Goal: Navigation & Orientation: Find specific page/section

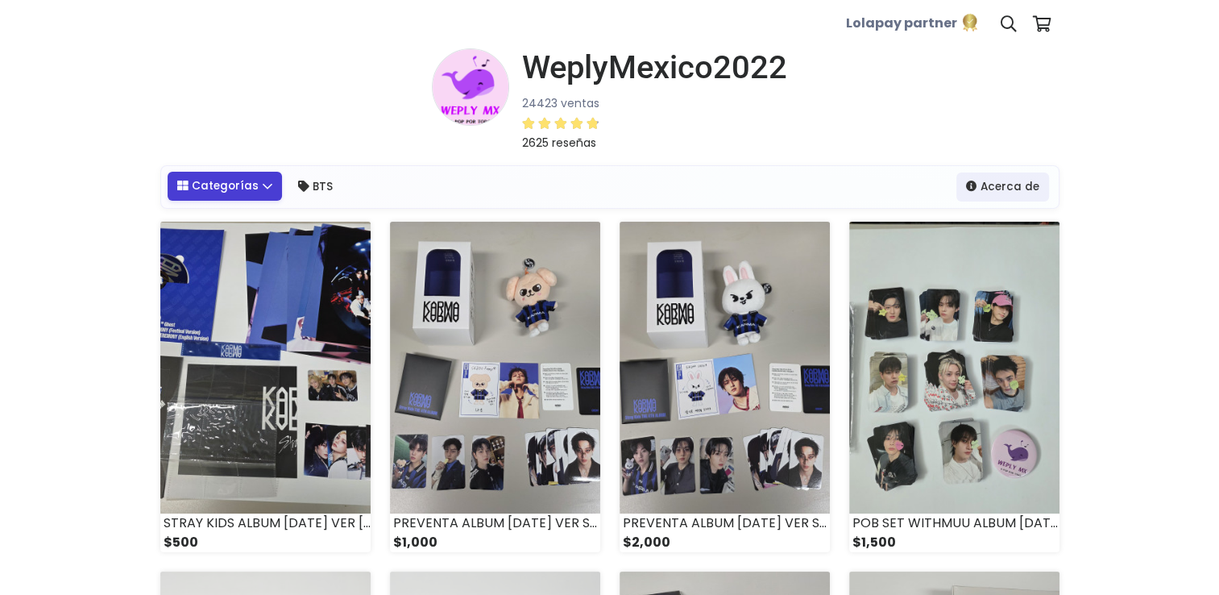
click at [266, 185] on link "Categorías" at bounding box center [225, 186] width 115 height 29
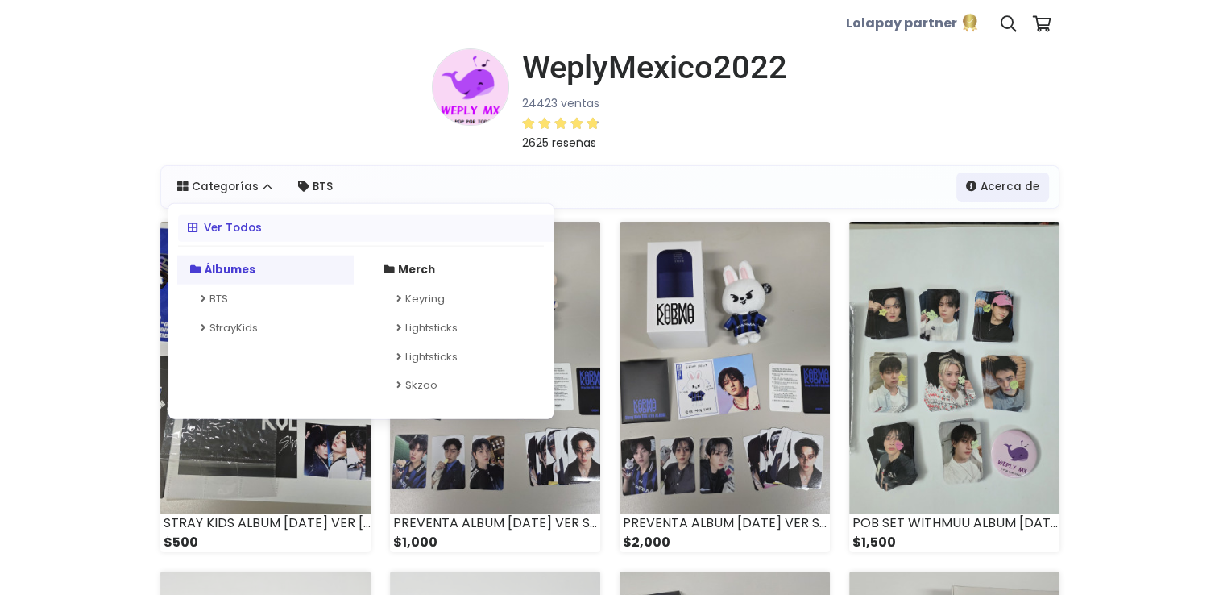
click at [225, 274] on strong "Álbumes" at bounding box center [230, 268] width 51 height 15
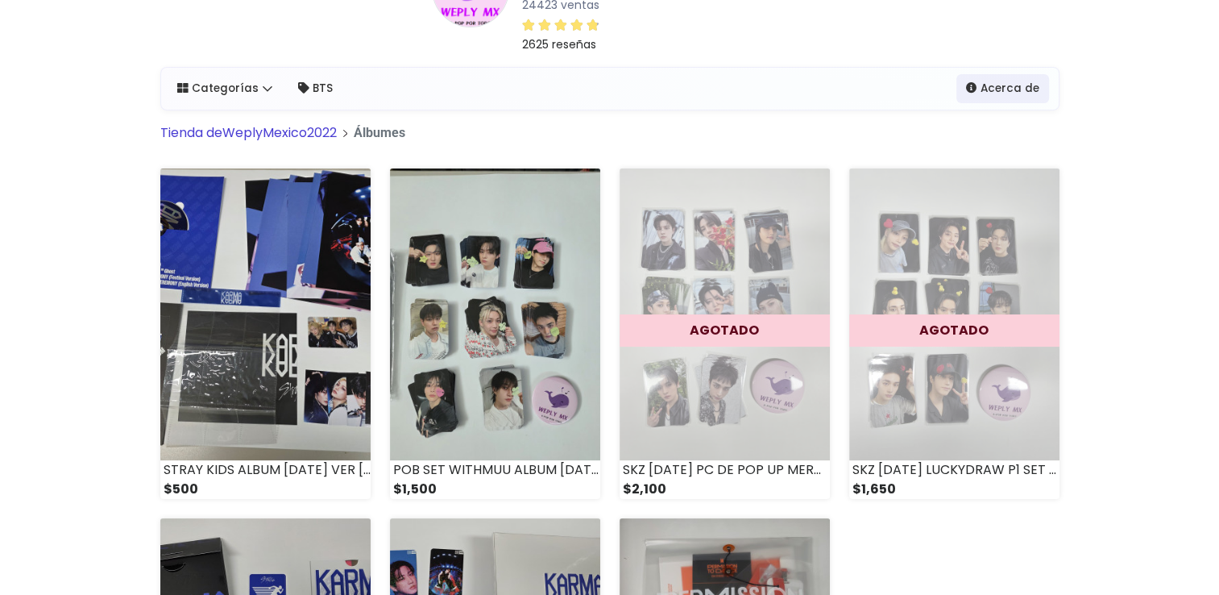
scroll to position [86, 0]
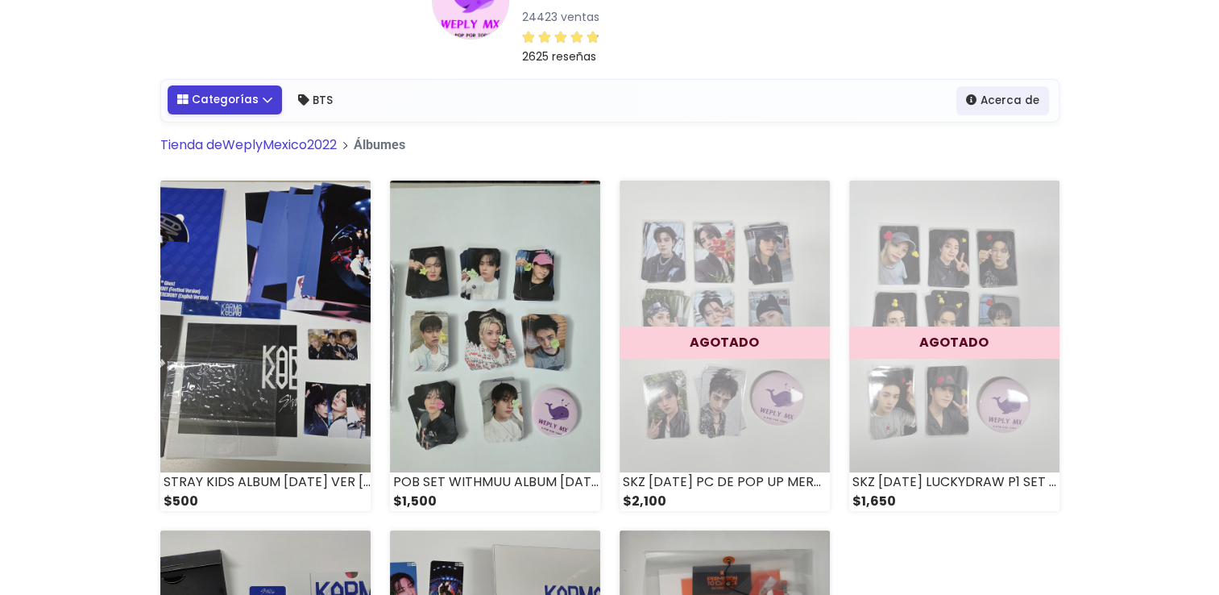
click at [264, 103] on link "Categorías" at bounding box center [225, 99] width 115 height 29
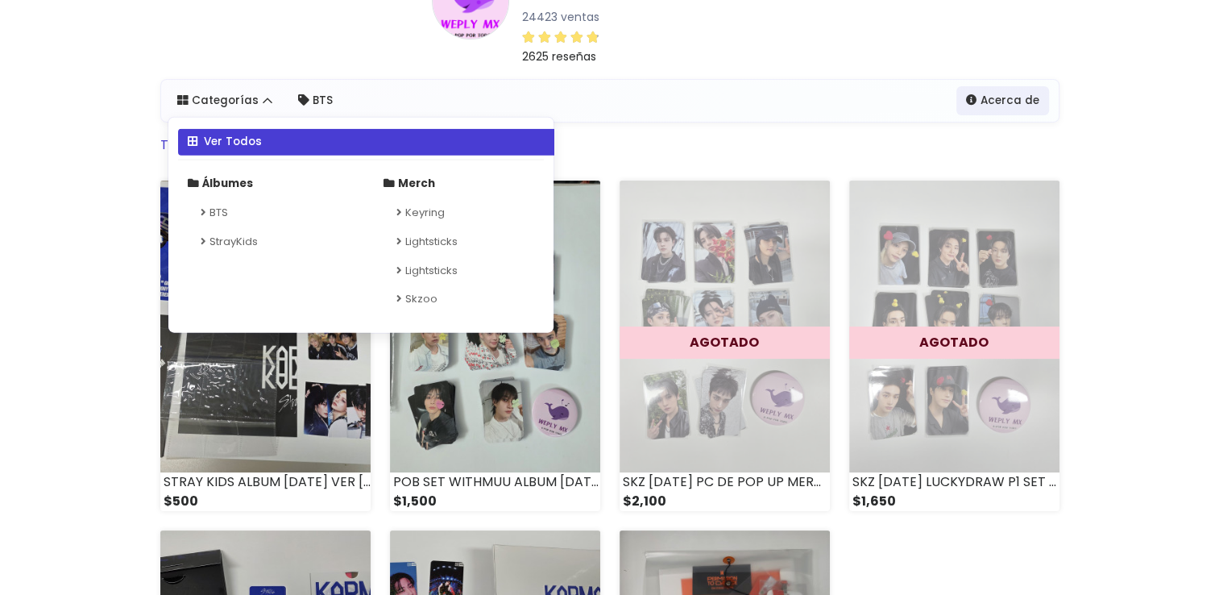
click at [225, 131] on link "Ver Todos" at bounding box center [370, 141] width 385 height 27
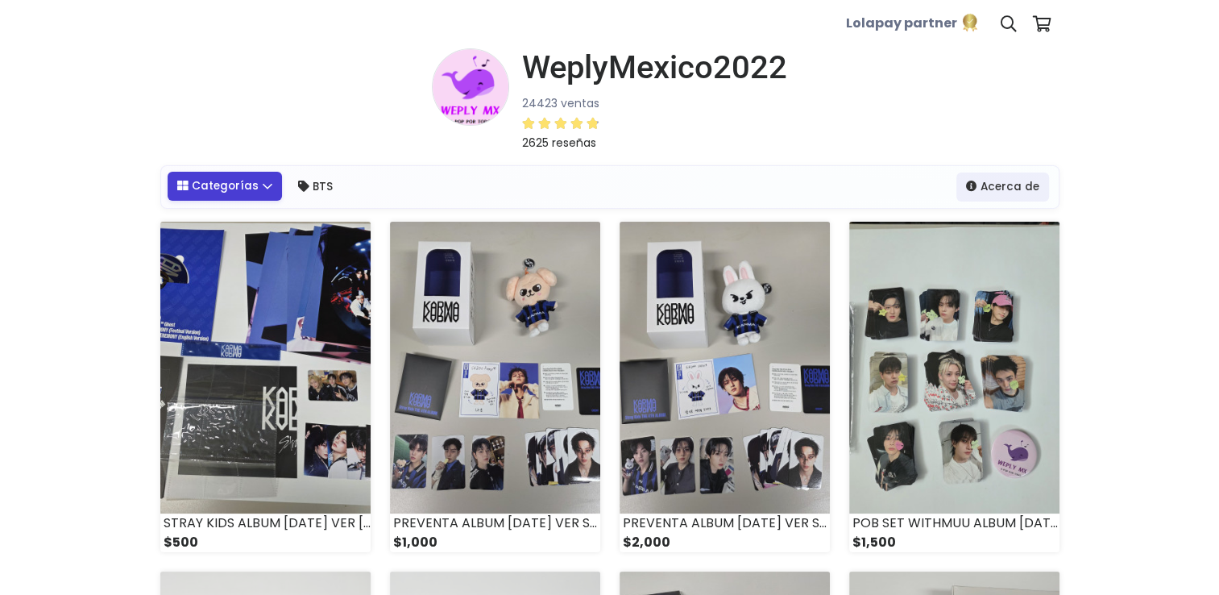
click at [268, 188] on link "Categorías" at bounding box center [225, 186] width 115 height 29
